Goal: Book appointment/travel/reservation

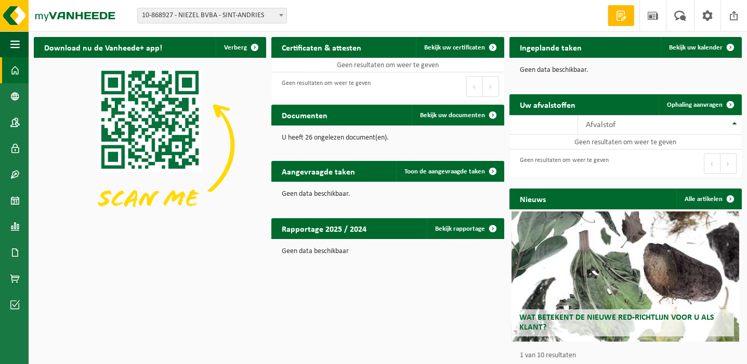
click at [281, 15] on b at bounding box center [281, 15] width 4 height 3
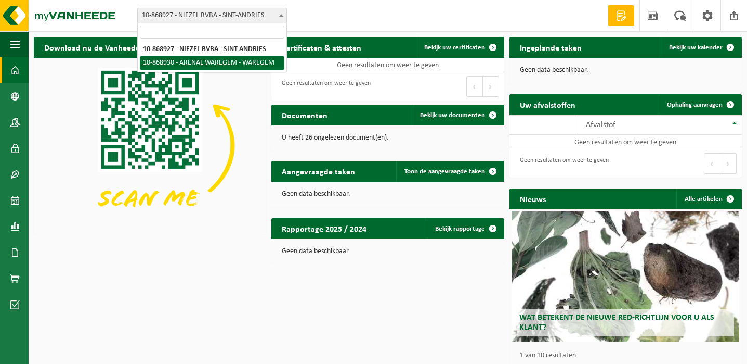
select select "104542"
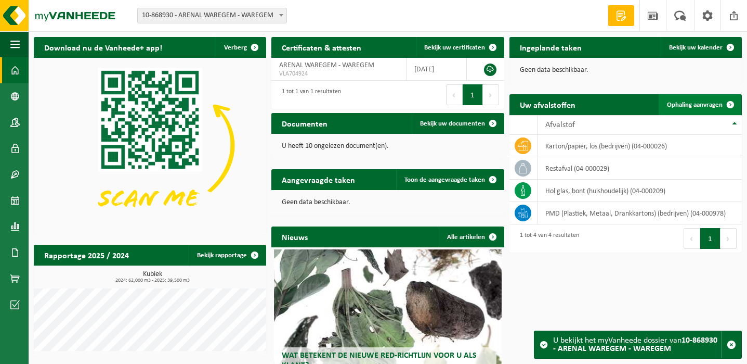
click at [695, 109] on link "Ophaling aanvragen" at bounding box center [700, 104] width 82 height 21
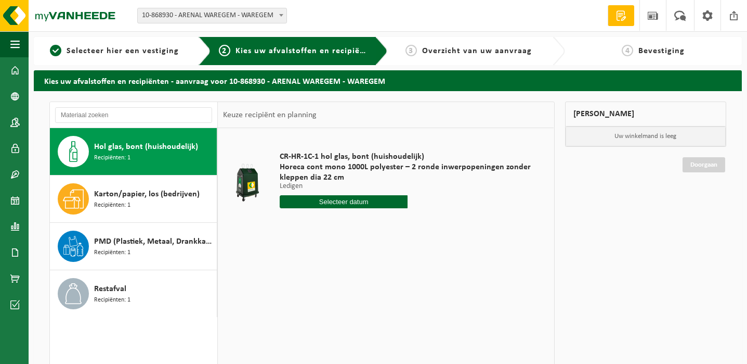
click at [366, 202] on input "text" at bounding box center [344, 201] width 128 height 13
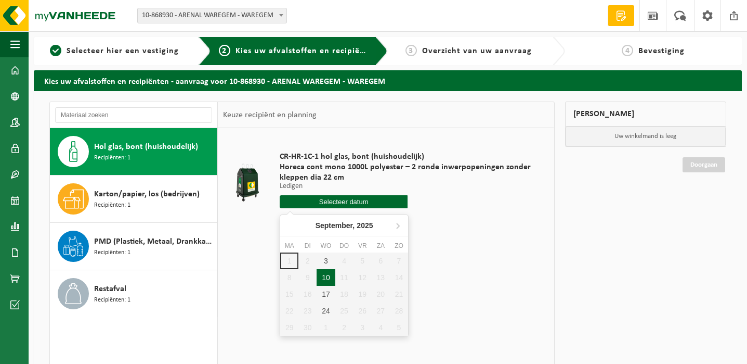
click at [326, 278] on div "10" at bounding box center [326, 277] width 18 height 17
type input "Van 2025-09-10"
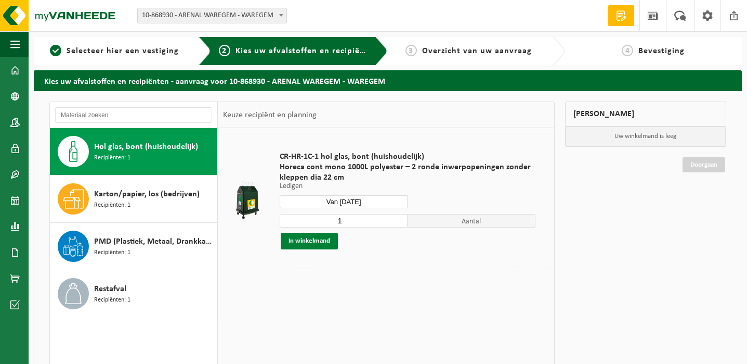
click at [295, 239] on button "In winkelmand" at bounding box center [309, 240] width 57 height 17
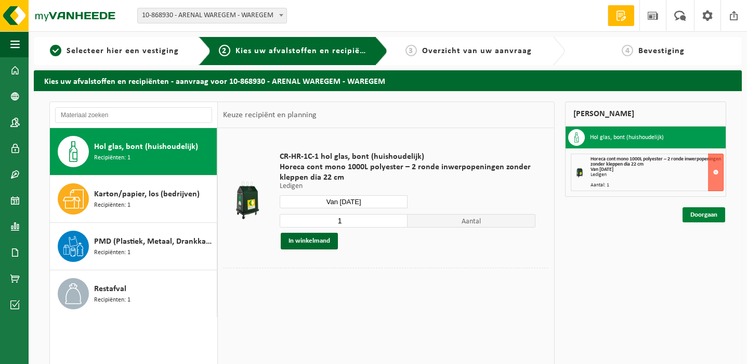
click at [710, 213] on link "Doorgaan" at bounding box center [704, 214] width 43 height 15
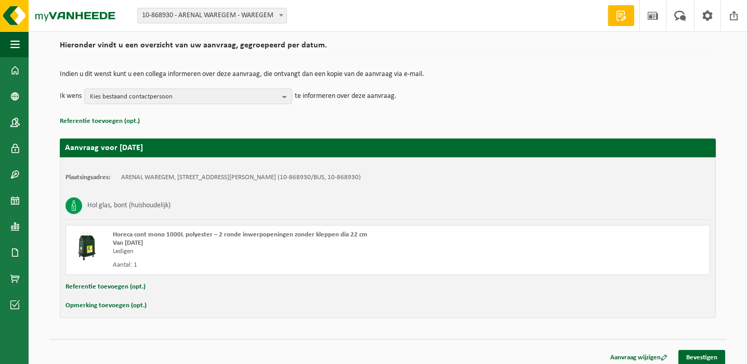
scroll to position [83, 0]
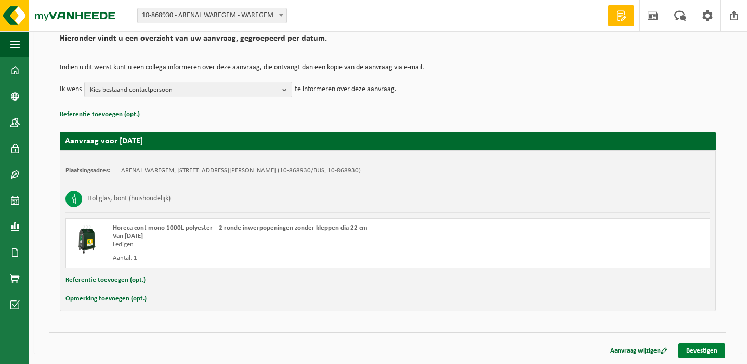
click at [706, 349] on link "Bevestigen" at bounding box center [702, 350] width 47 height 15
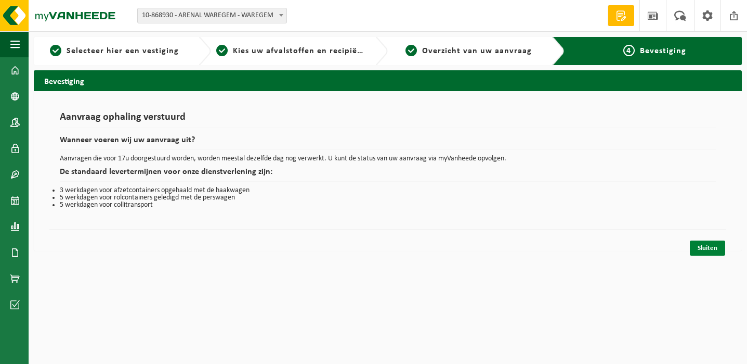
click at [712, 246] on link "Sluiten" at bounding box center [707, 247] width 35 height 15
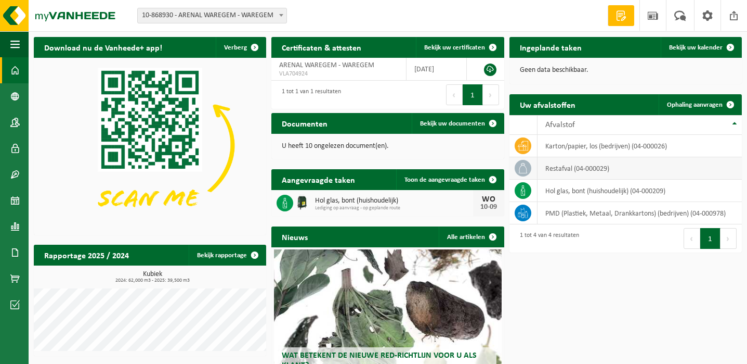
click at [573, 171] on td "restafval (04-000029)" at bounding box center [640, 168] width 204 height 22
click at [698, 105] on span "Ophaling aanvragen" at bounding box center [695, 104] width 56 height 7
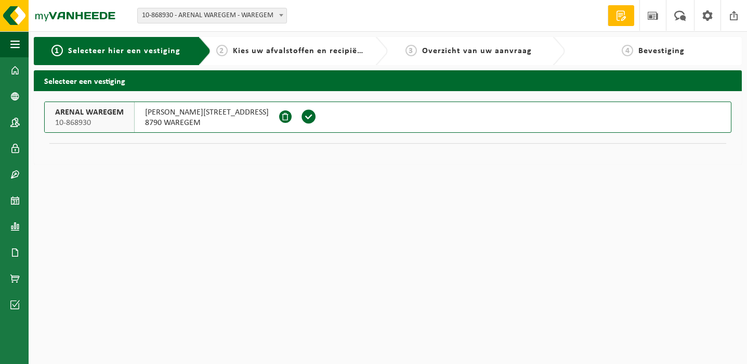
click at [187, 113] on span "[PERSON_NAME][STREET_ADDRESS]" at bounding box center [207, 112] width 124 height 10
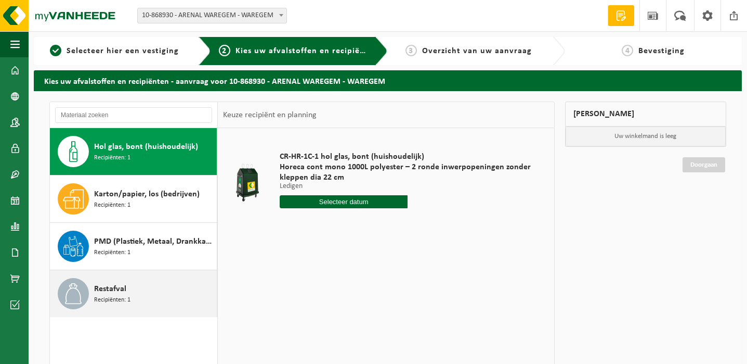
click at [132, 288] on div "Restafval Recipiënten: 1" at bounding box center [154, 293] width 120 height 31
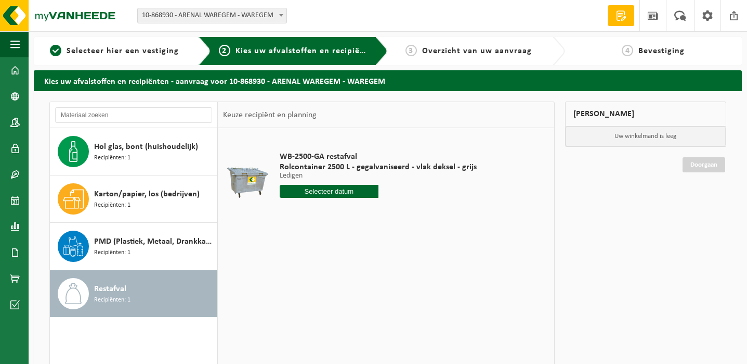
click at [328, 190] on input "text" at bounding box center [329, 191] width 99 height 13
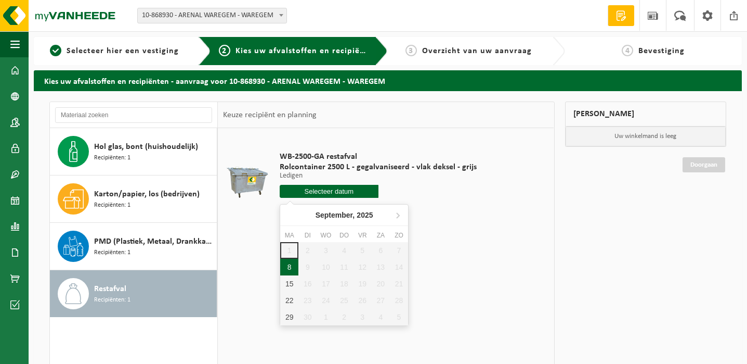
click at [284, 269] on div "8" at bounding box center [289, 266] width 18 height 17
type input "Van [DATE]"
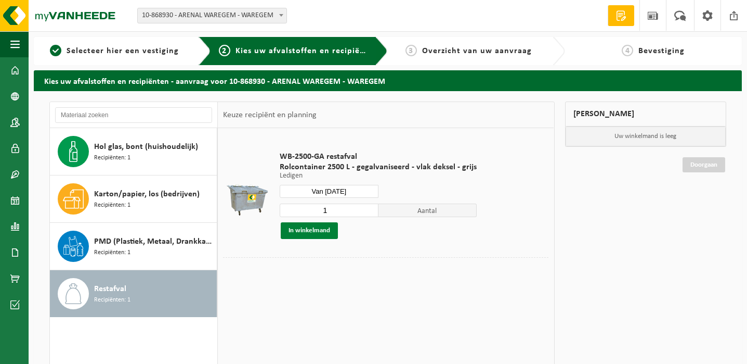
click at [313, 230] on button "In winkelmand" at bounding box center [309, 230] width 57 height 17
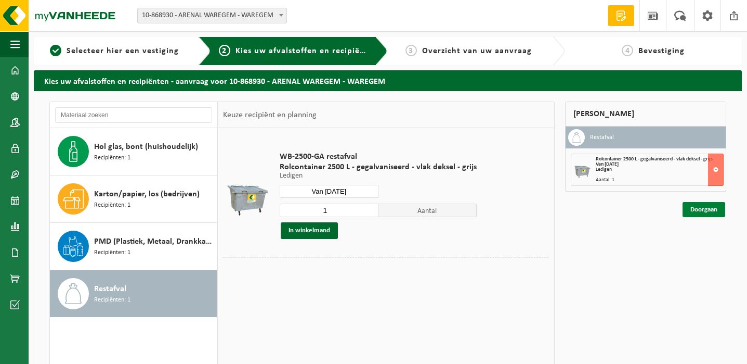
click at [708, 206] on link "Doorgaan" at bounding box center [704, 209] width 43 height 15
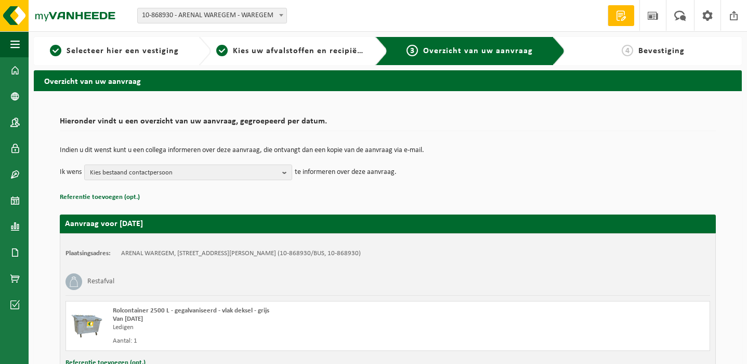
scroll to position [83, 0]
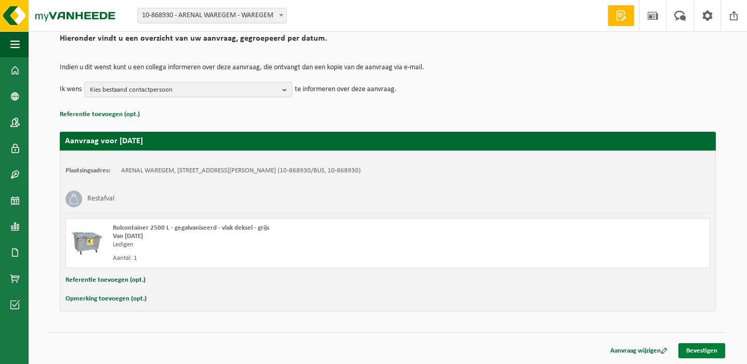
click at [686, 345] on link "Bevestigen" at bounding box center [702, 350] width 47 height 15
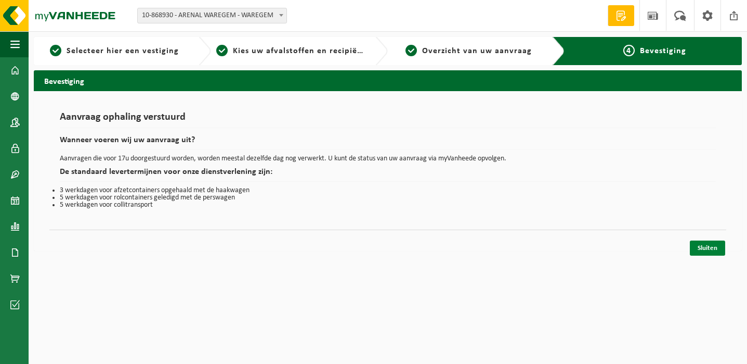
click at [700, 248] on link "Sluiten" at bounding box center [707, 247] width 35 height 15
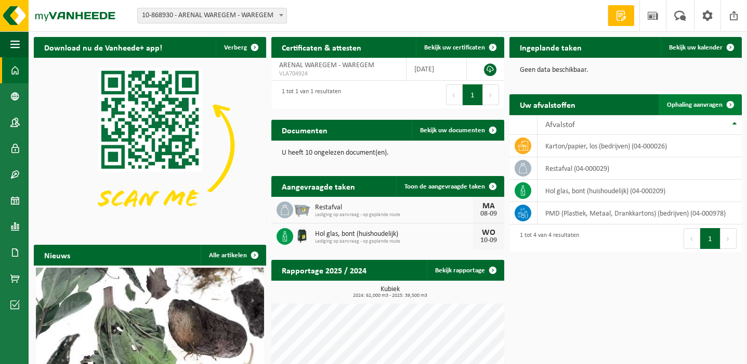
click at [712, 99] on link "Ophaling aanvragen" at bounding box center [700, 104] width 82 height 21
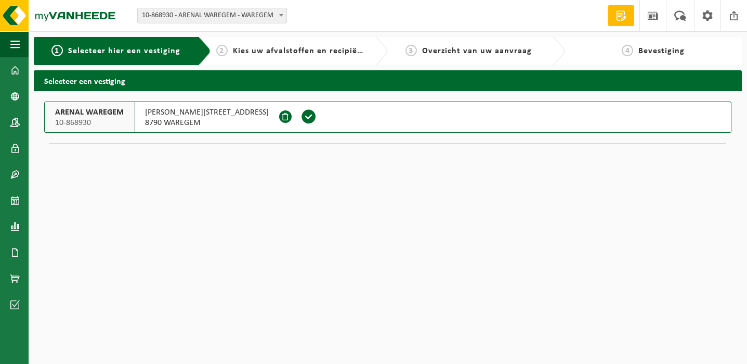
click at [193, 105] on div "FRANKLIN ROOSEVELTLAAN 155 8790 WAREGEM" at bounding box center [207, 117] width 145 height 30
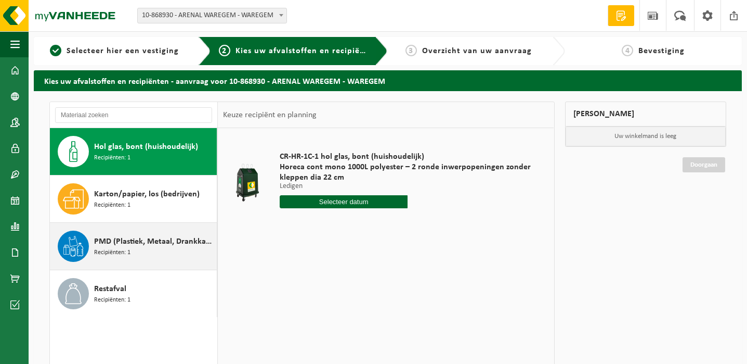
click at [98, 244] on span "PMD (Plastiek, Metaal, Drankkartons) (bedrijven)" at bounding box center [154, 241] width 120 height 12
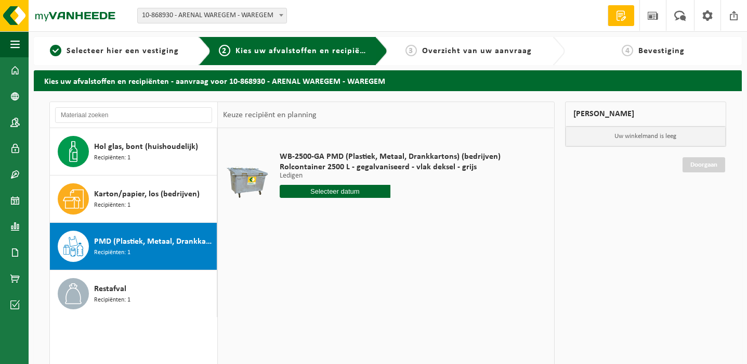
click at [331, 191] on input "text" at bounding box center [335, 191] width 111 height 13
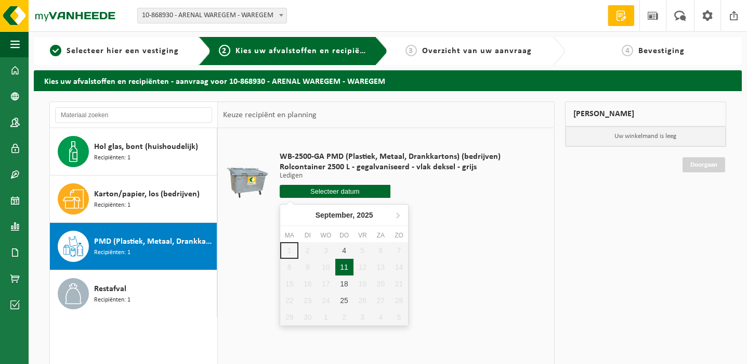
click at [345, 265] on div "11" at bounding box center [344, 266] width 18 height 17
type input "Van 2025-09-11"
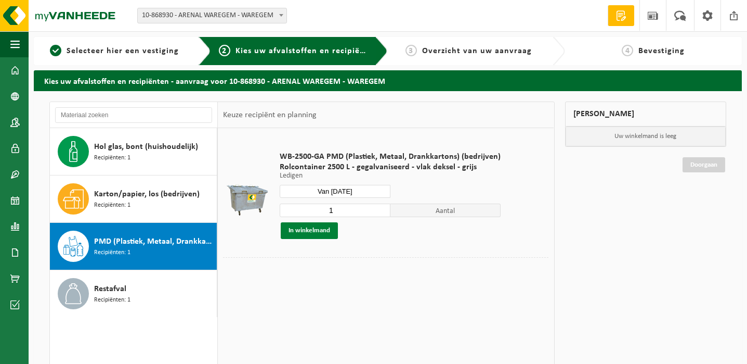
click at [309, 233] on button "In winkelmand" at bounding box center [309, 230] width 57 height 17
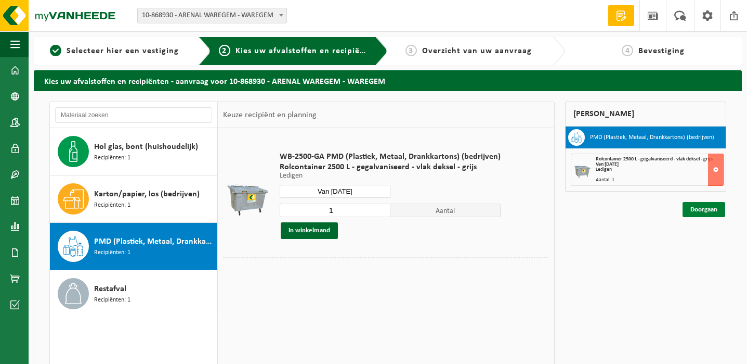
click at [718, 212] on link "Doorgaan" at bounding box center [704, 209] width 43 height 15
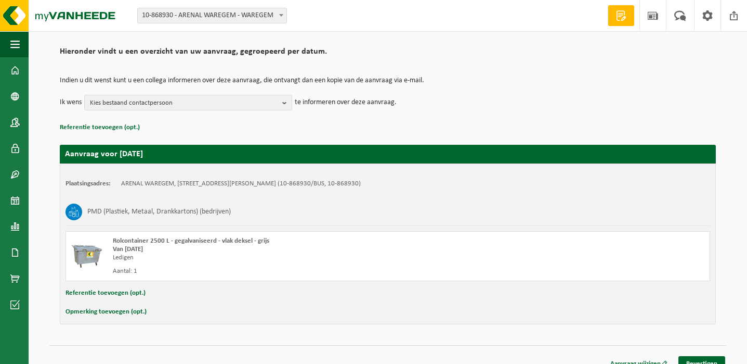
scroll to position [83, 0]
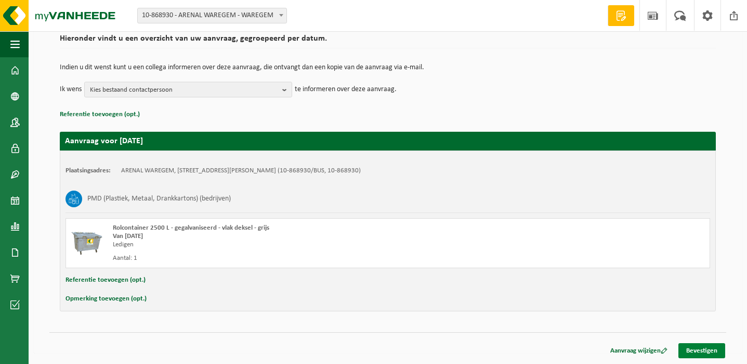
click at [696, 351] on link "Bevestigen" at bounding box center [702, 350] width 47 height 15
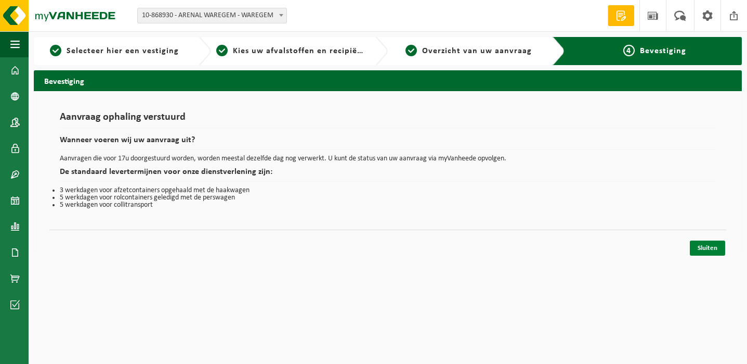
click at [713, 252] on link "Sluiten" at bounding box center [707, 247] width 35 height 15
